Goal: Task Accomplishment & Management: Complete application form

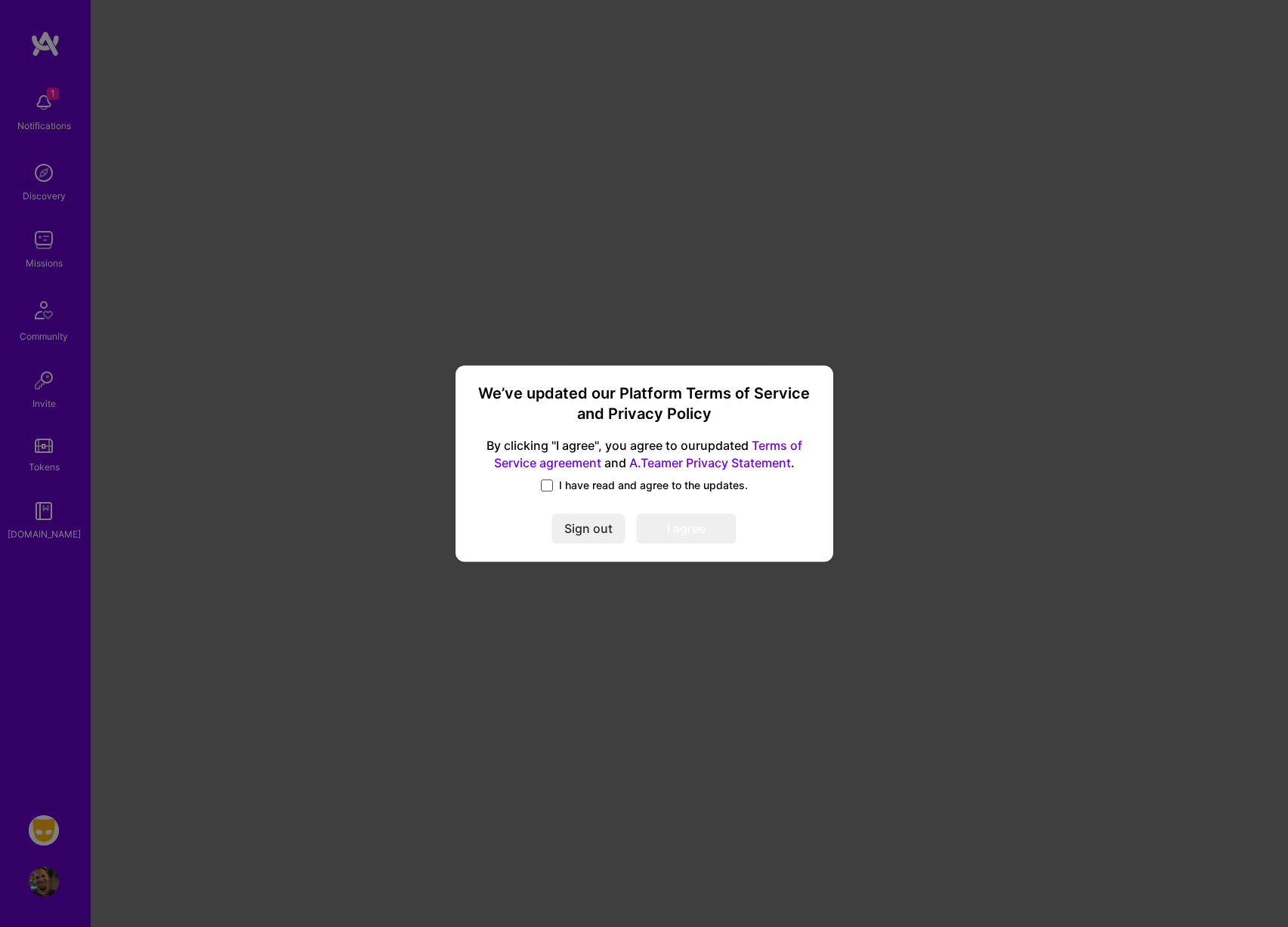
click at [542, 486] on span at bounding box center [546, 486] width 13 height 13
click at [0, 0] on input "I have read and agree to the updates." at bounding box center [0, 0] width 0 height 0
click at [668, 529] on button "I agree" at bounding box center [686, 528] width 99 height 30
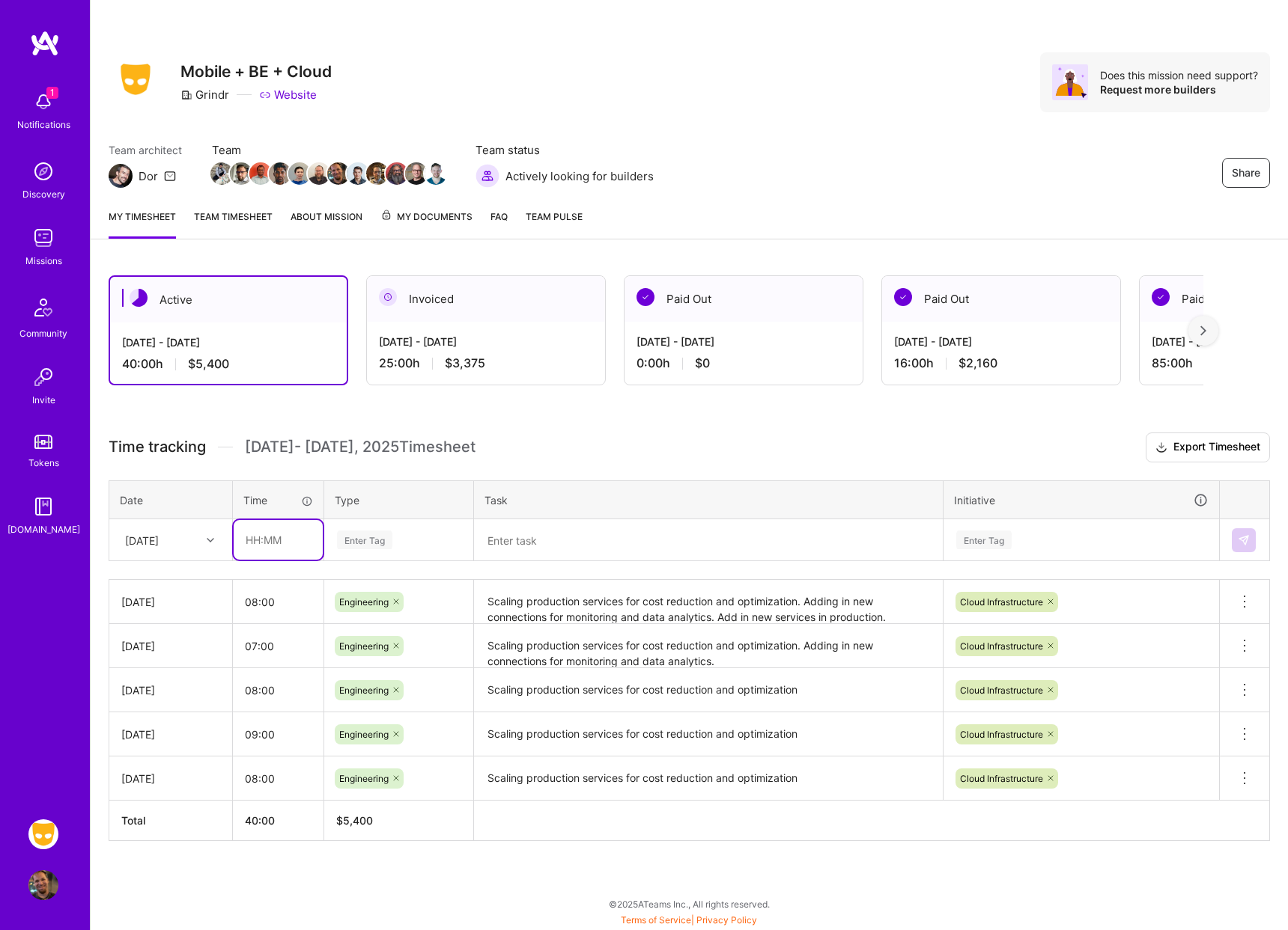
click at [278, 539] on input "text" at bounding box center [277, 540] width 89 height 40
type input "08:00"
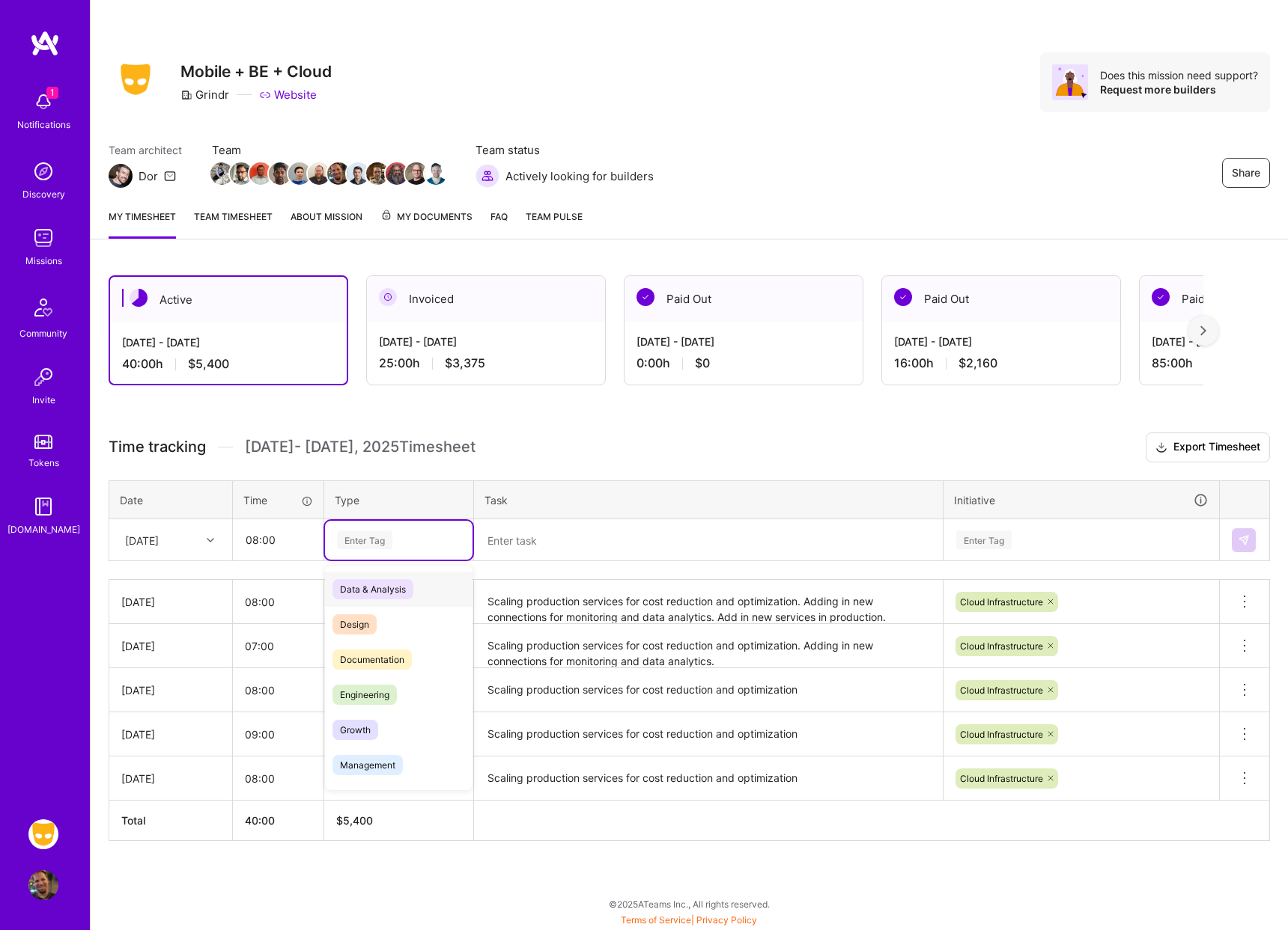
click at [370, 530] on div "Enter Tag" at bounding box center [364, 539] width 55 height 23
type input "eng"
click at [373, 584] on span "Engineering" at bounding box center [365, 589] width 65 height 20
click at [565, 541] on textarea at bounding box center [708, 540] width 466 height 39
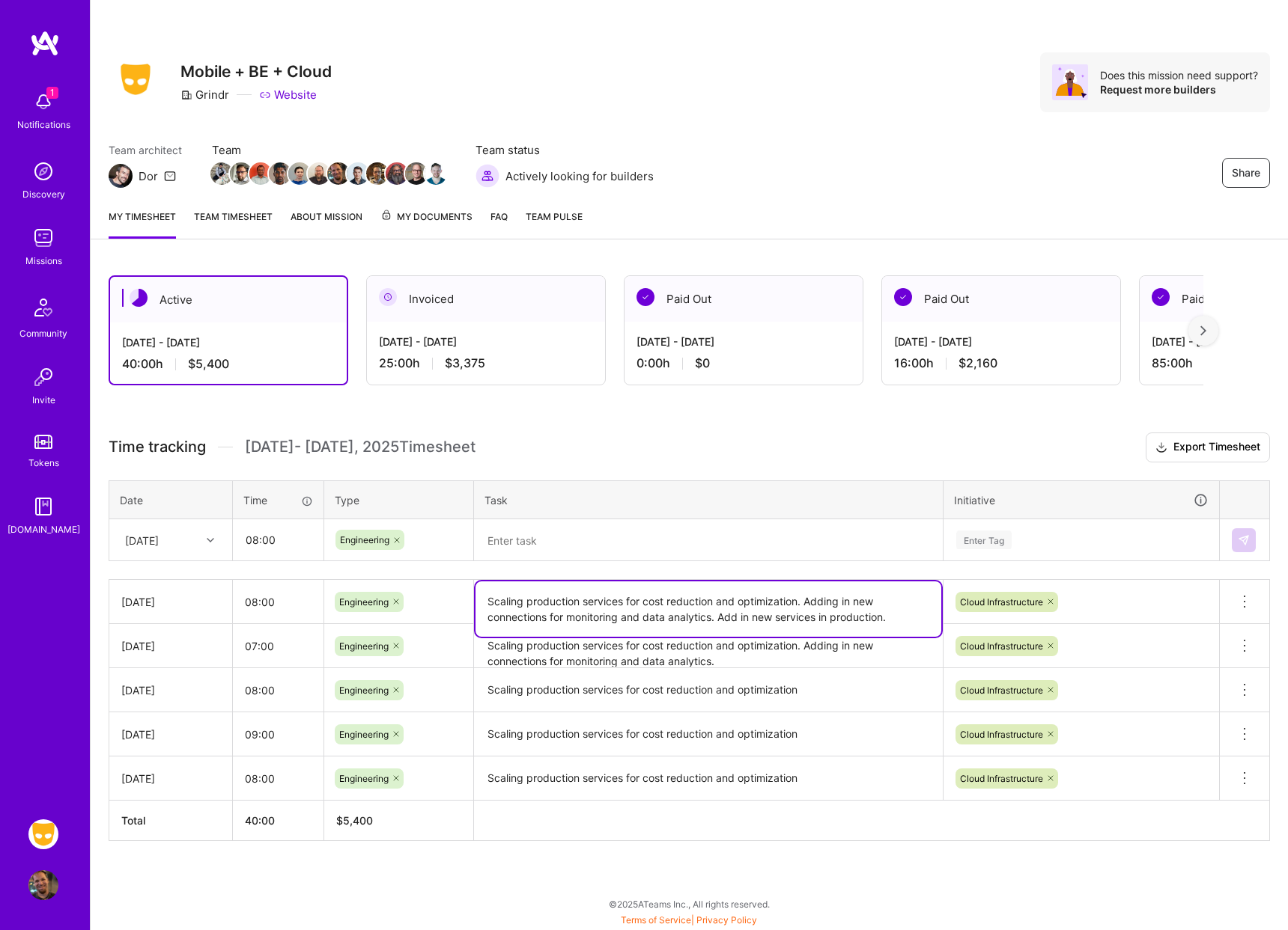
drag, startPoint x: 895, startPoint y: 617, endPoint x: 718, endPoint y: 619, distance: 177.0
click at [718, 619] on textarea "Scaling production services for cost reduction and optimization. Adding in new …" at bounding box center [708, 609] width 466 height 55
click at [613, 549] on textarea at bounding box center [708, 541] width 466 height 40
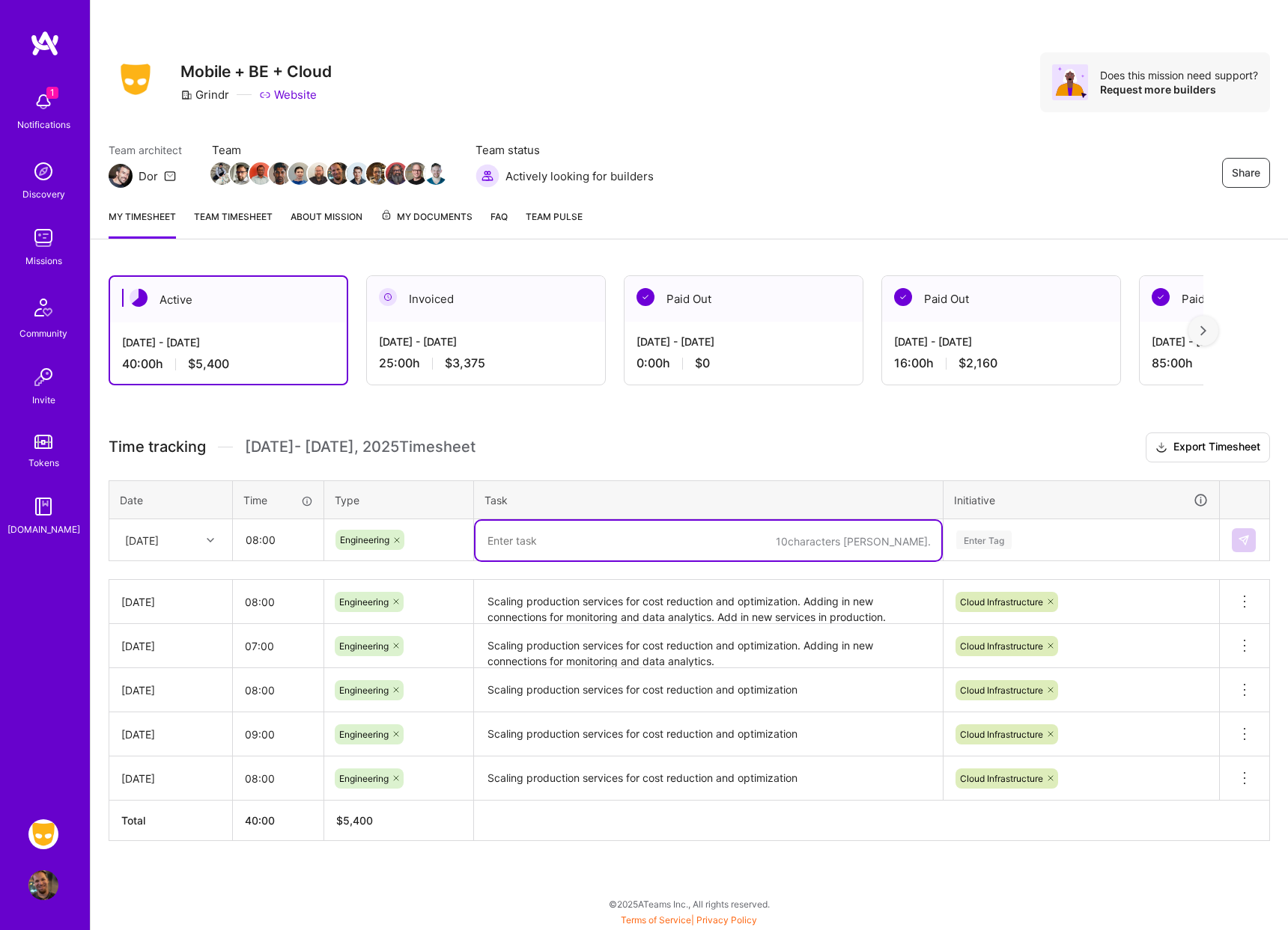
paste textarea "Add in new services in production."
type textarea "Add in new services in development and support other users in cloud environment"
click at [1024, 556] on div "Enter Tag" at bounding box center [1080, 540] width 274 height 39
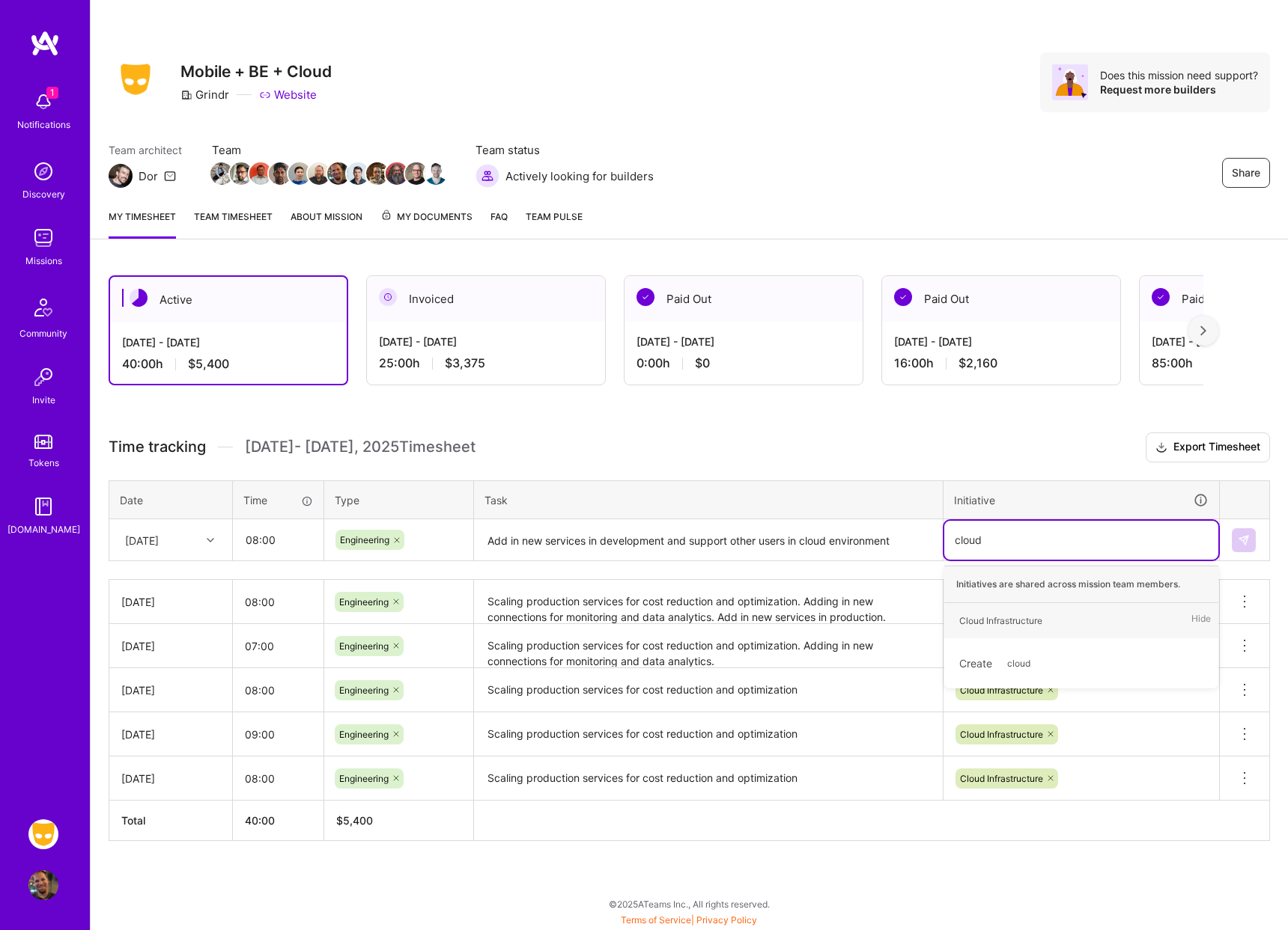
type input "cloud"
type input "\"
click at [1018, 466] on div "Time tracking [DATE] - [DATE] Timesheet Export Timesheet Date Time Type Task In…" at bounding box center [689, 637] width 1161 height 409
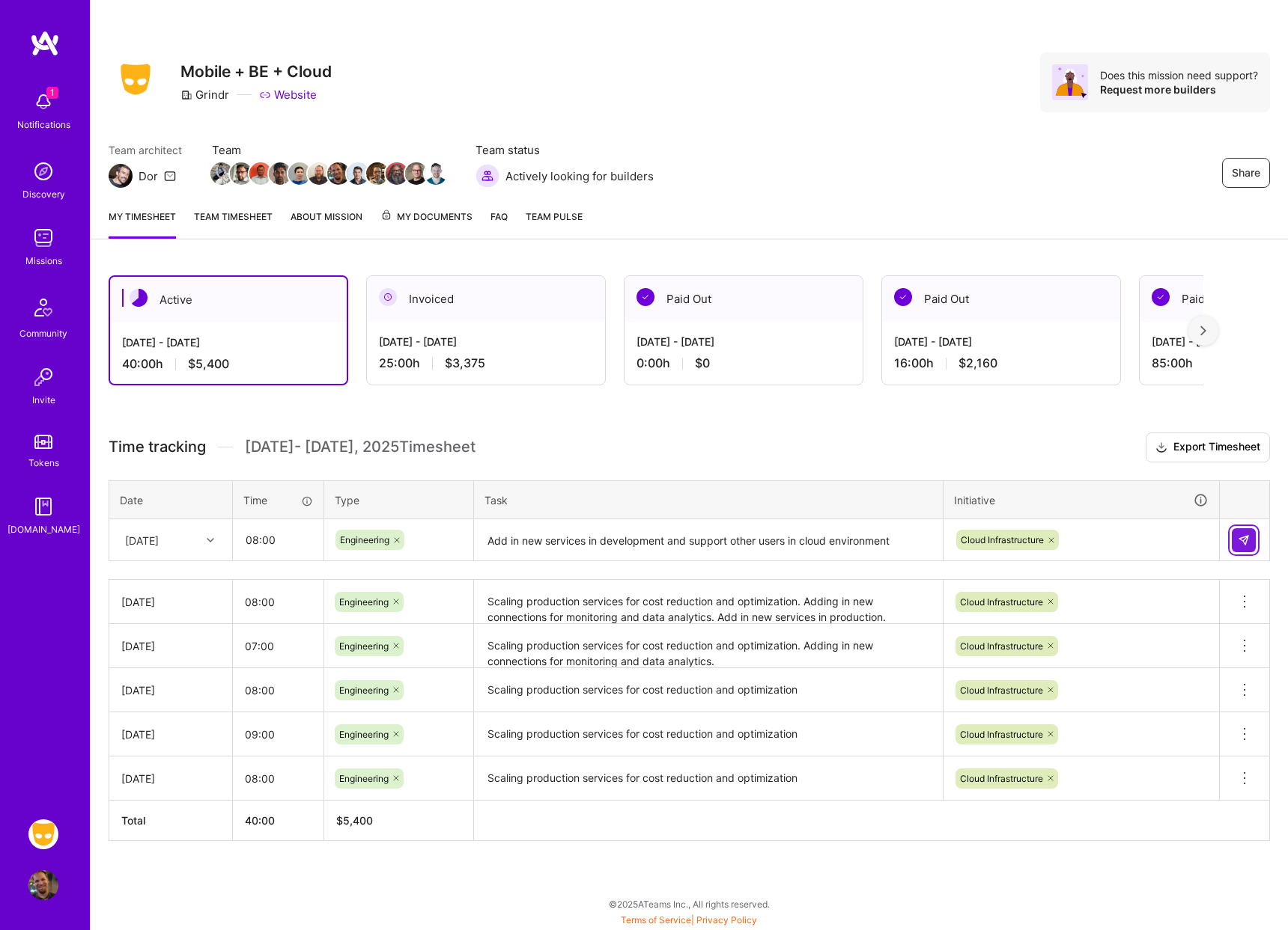
click at [1251, 538] on button at bounding box center [1243, 539] width 24 height 24
